Goal: Task Accomplishment & Management: Manage account settings

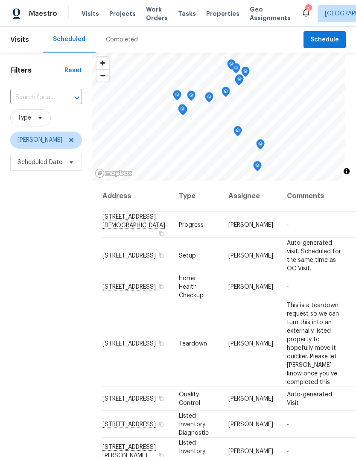
scroll to position [0, 0]
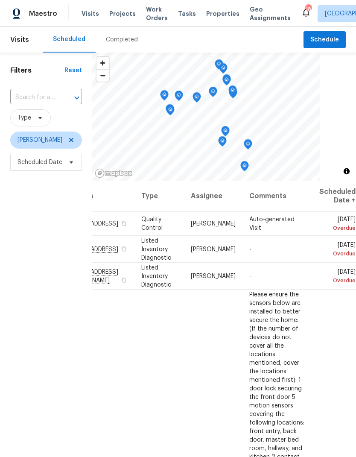
scroll to position [0, 94]
click at [0, 0] on icon at bounding box center [0, 0] width 0 height 0
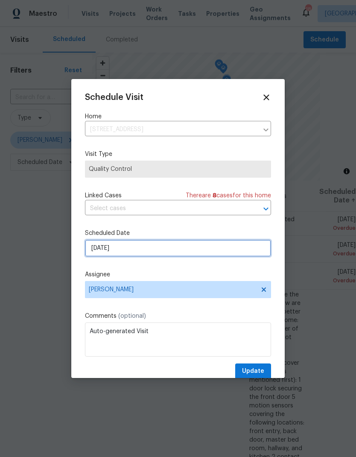
click at [129, 251] on input "10/2/2025" at bounding box center [178, 248] width 186 height 17
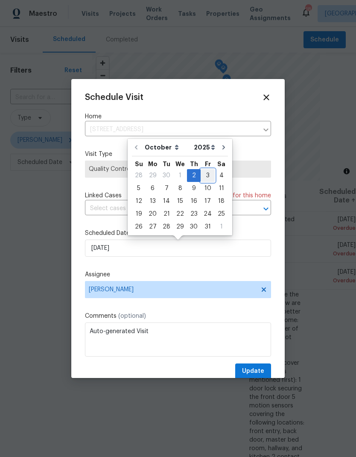
click at [203, 176] on div "3" at bounding box center [208, 176] width 14 height 12
type input "10/3/2025"
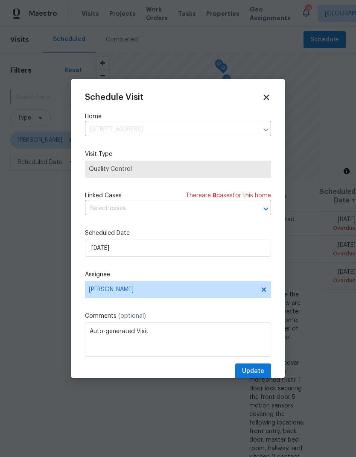
click at [261, 372] on span "Update" at bounding box center [253, 371] width 22 height 11
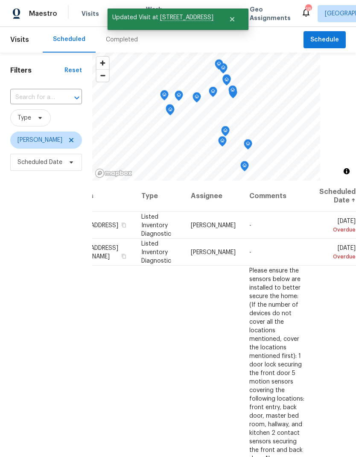
click at [0, 0] on icon at bounding box center [0, 0] width 0 height 0
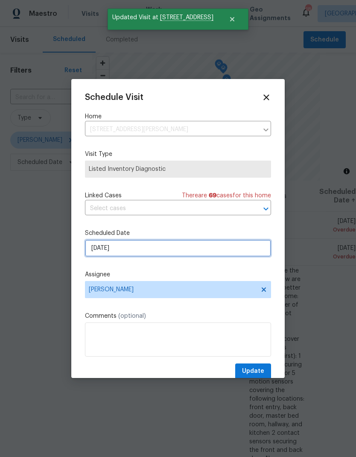
click at [169, 254] on input "10/2/2025" at bounding box center [178, 248] width 186 height 17
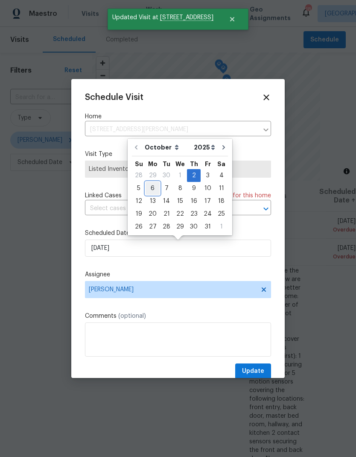
click at [153, 189] on div "6" at bounding box center [153, 188] width 14 height 12
type input "10/6/2025"
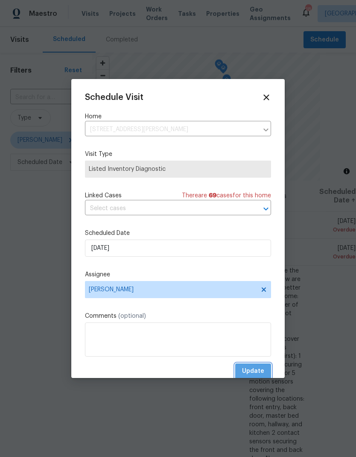
click at [262, 372] on span "Update" at bounding box center [253, 371] width 22 height 11
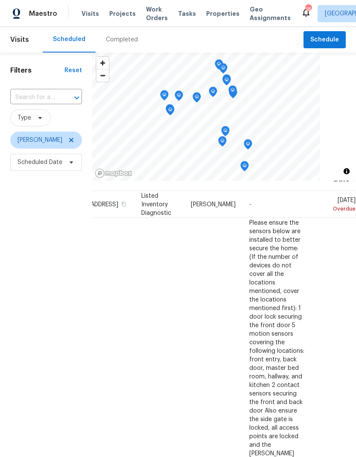
scroll to position [21, 94]
click at [0, 0] on icon at bounding box center [0, 0] width 0 height 0
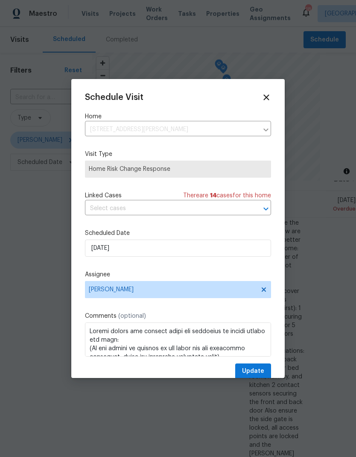
click at [267, 101] on icon at bounding box center [266, 97] width 9 height 9
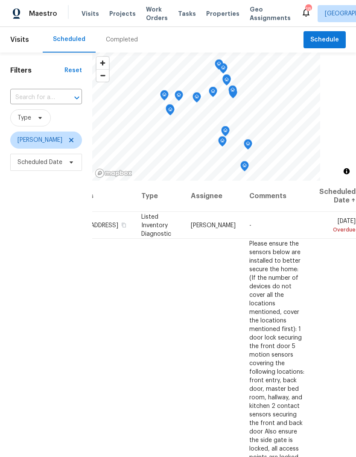
scroll to position [0, 94]
click at [0, 0] on icon at bounding box center [0, 0] width 0 height 0
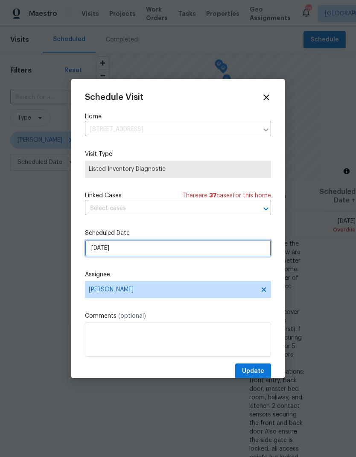
click at [149, 254] on input "10/2/2025" at bounding box center [178, 248] width 186 height 17
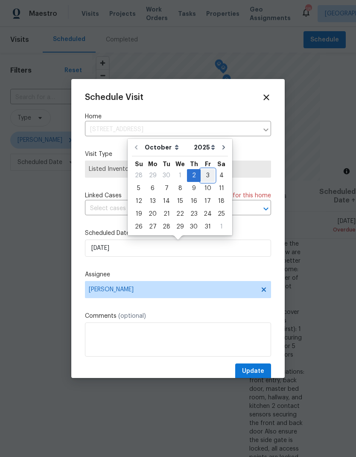
click at [205, 176] on div "3" at bounding box center [208, 176] width 14 height 12
type input "10/3/2025"
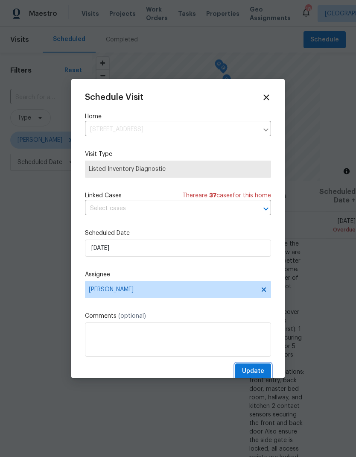
click at [261, 376] on span "Update" at bounding box center [253, 371] width 22 height 11
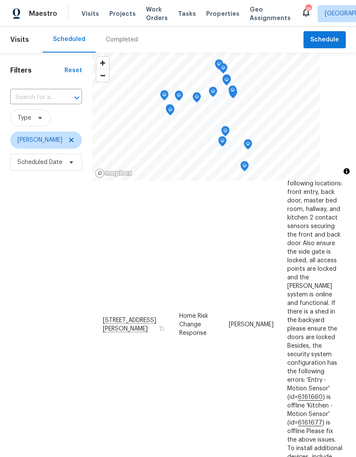
scroll to position [162, 0]
